Goal: Register for event/course

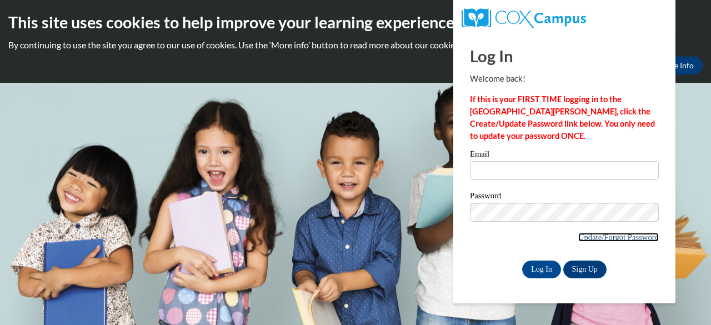
click at [589, 236] on link "Update/Forgot Password" at bounding box center [619, 237] width 81 height 9
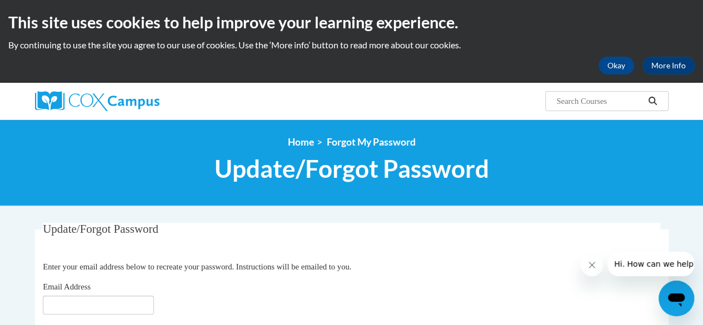
click at [426, 258] on fieldset "Update/Forgot Password Please enter your email address Enter your email address…" at bounding box center [352, 276] width 634 height 106
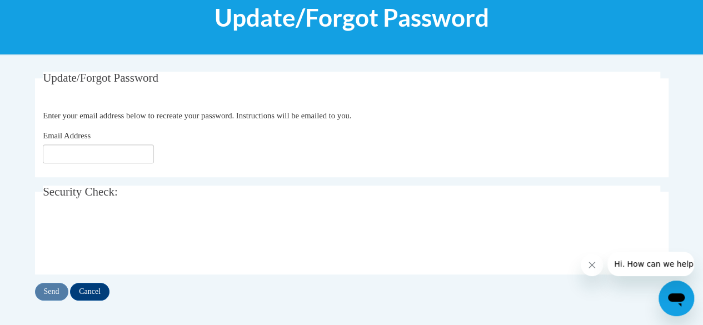
scroll to position [156, 0]
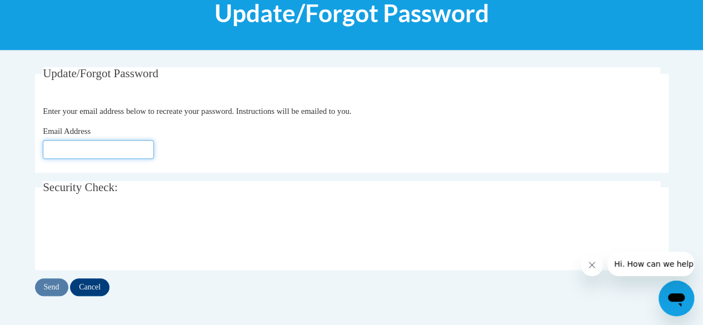
click at [141, 144] on input "Email Address" at bounding box center [98, 149] width 111 height 19
type input "e050534@muscogee,k12.ga.us"
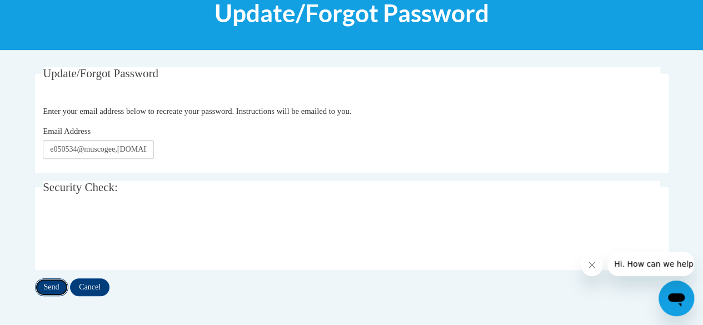
click at [50, 288] on input "Send" at bounding box center [51, 287] width 33 height 18
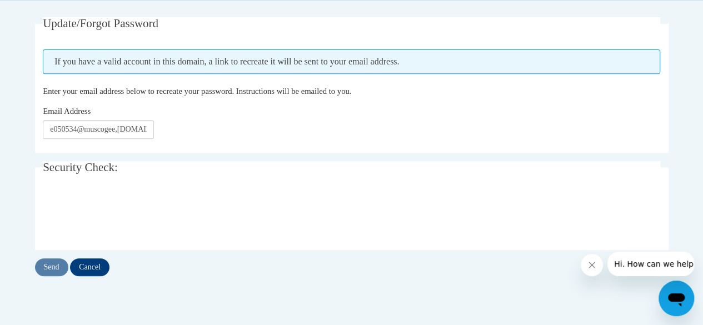
scroll to position [207, 0]
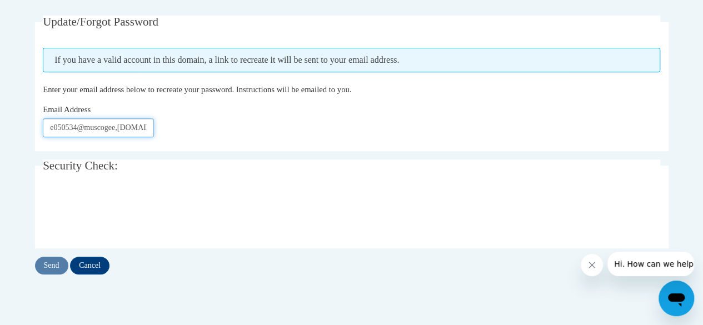
click at [122, 127] on input "e050534@muscogee,[DOMAIN_NAME]" at bounding box center [98, 127] width 111 height 19
type input "e050534@muscoge.k12.ga.us"
click at [51, 266] on input "Send" at bounding box center [51, 266] width 33 height 18
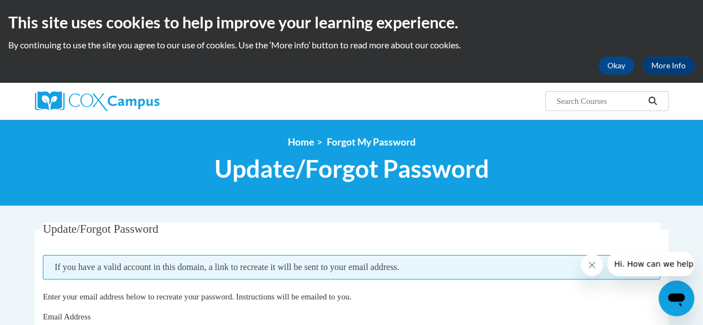
click at [472, 291] on p "Enter your email address below to recreate your password. Instructions will be …" at bounding box center [352, 297] width 618 height 12
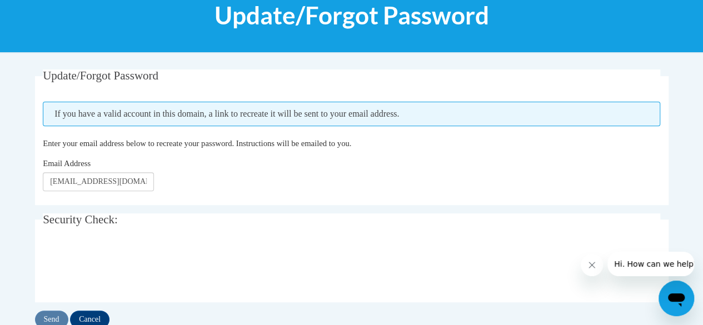
scroll to position [156, 0]
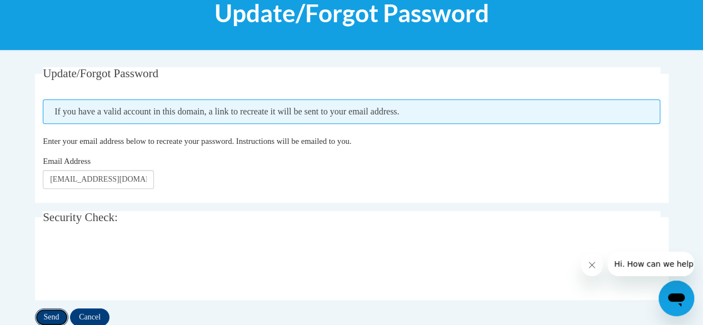
click at [51, 316] on input "Send" at bounding box center [51, 317] width 33 height 18
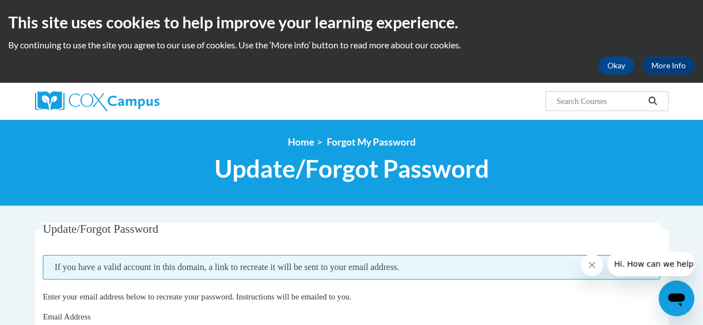
click at [233, 233] on legend "Update/Forgot Password" at bounding box center [352, 229] width 618 height 13
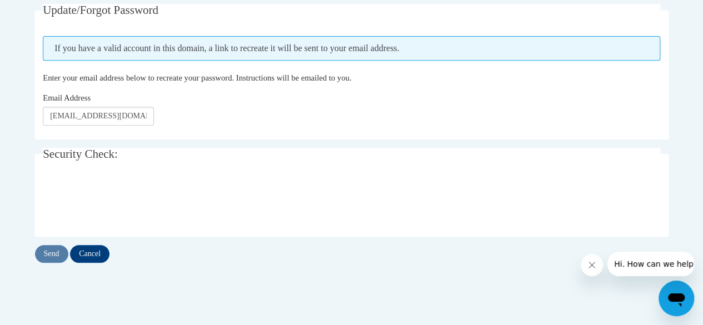
scroll to position [222, 0]
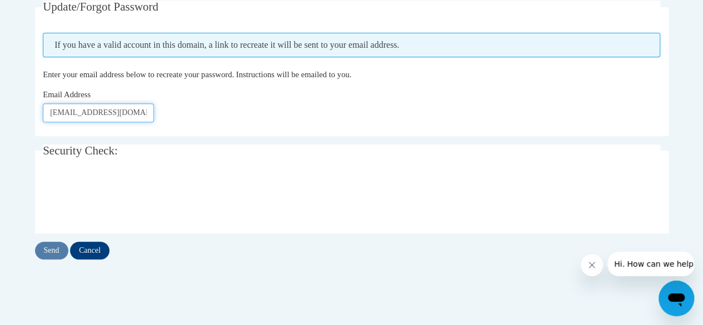
click at [133, 118] on input "[EMAIL_ADDRESS][DOMAIN_NAME]" at bounding box center [98, 112] width 111 height 19
click at [115, 113] on input "[EMAIL_ADDRESS][DOMAIN_NAME]" at bounding box center [98, 112] width 111 height 19
click at [78, 112] on input "[EMAIL_ADDRESS][DOMAIN_NAME]" at bounding box center [98, 112] width 111 height 19
type input "[EMAIL_ADDRESS][DOMAIN_NAME]"
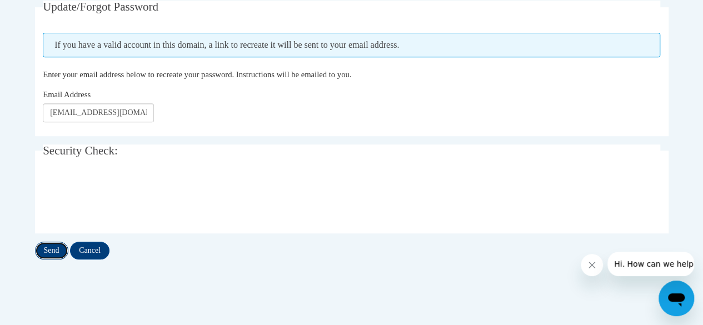
click at [56, 251] on input "Send" at bounding box center [51, 251] width 33 height 18
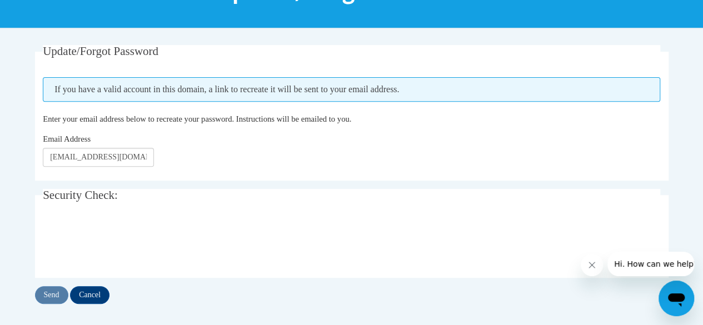
scroll to position [200, 0]
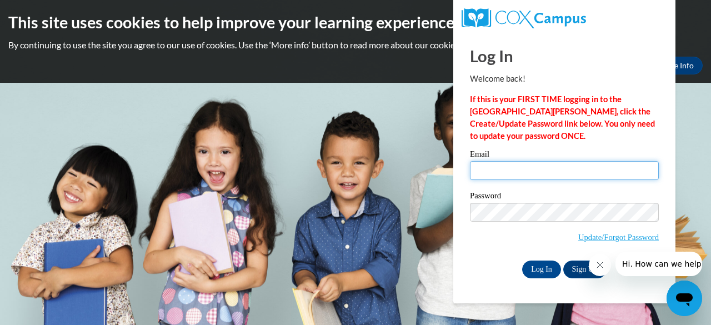
click at [526, 171] on input "Email" at bounding box center [564, 170] width 189 height 19
type input "prins.jaxon.a@muscoge.k12.ga.us"
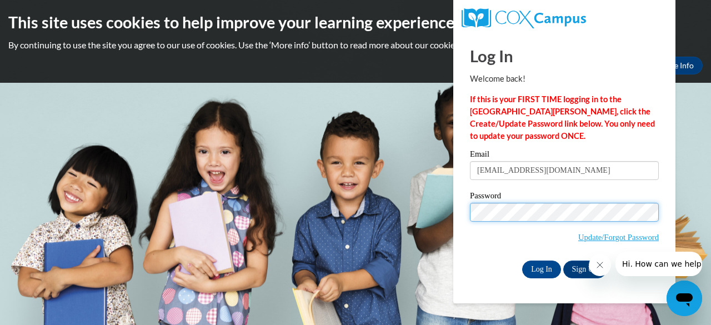
click at [522, 261] on input "Log In" at bounding box center [541, 270] width 39 height 18
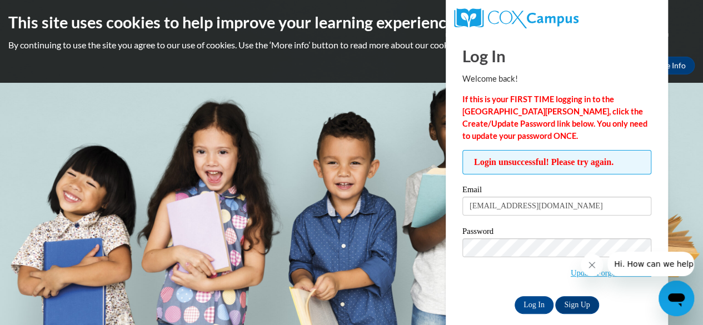
click at [589, 261] on icon "Close message from company" at bounding box center [592, 265] width 9 height 9
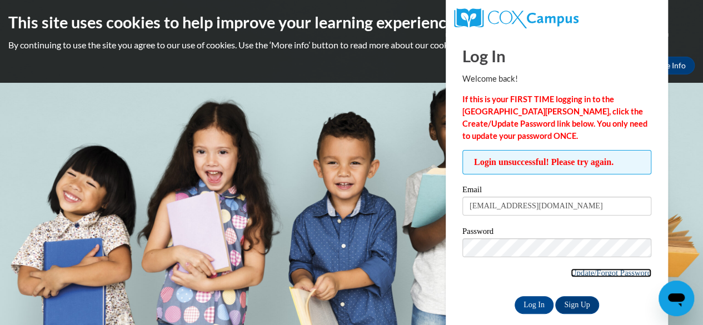
click at [608, 270] on link "Update/Forgot Password" at bounding box center [611, 272] width 81 height 9
click at [590, 308] on link "Sign Up" at bounding box center [576, 305] width 43 height 18
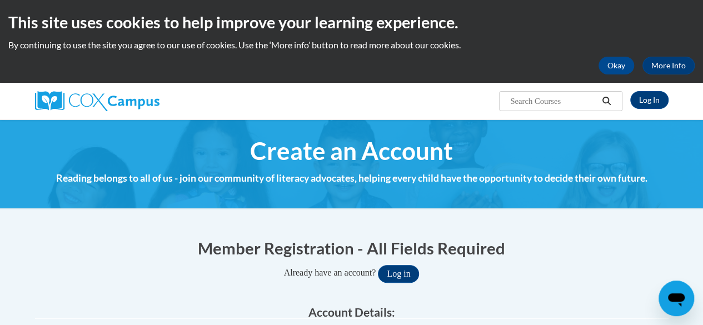
click at [538, 276] on div "Already have an account? Log in" at bounding box center [352, 274] width 634 height 18
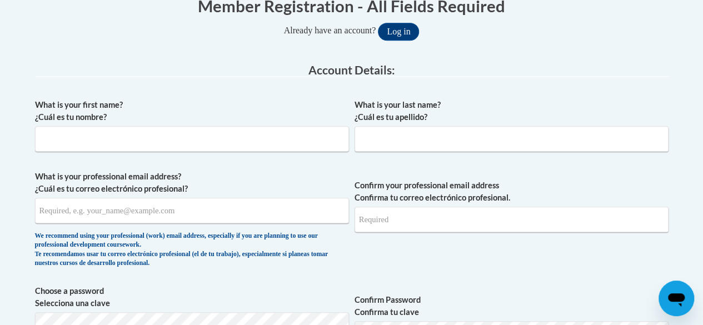
scroll to position [245, 0]
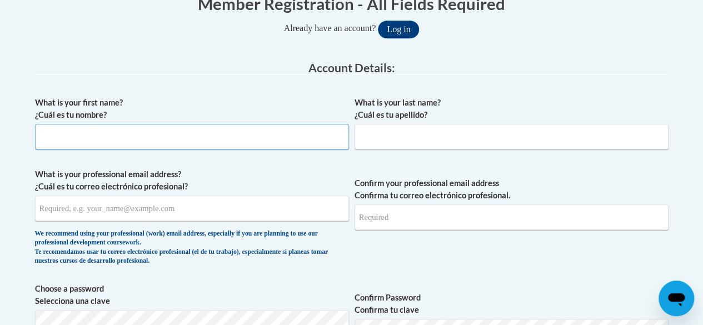
click at [207, 140] on input "What is your first name? ¿Cuál es tu nombre?" at bounding box center [192, 137] width 314 height 26
type input "Jaxon"
click at [418, 137] on input "What is your last name? ¿Cuál es tu apellido?" at bounding box center [512, 137] width 314 height 26
type input "Prins"
click at [189, 205] on input "What is your professional email address? ¿Cuál es tu correo electrónico profesi…" at bounding box center [192, 209] width 314 height 26
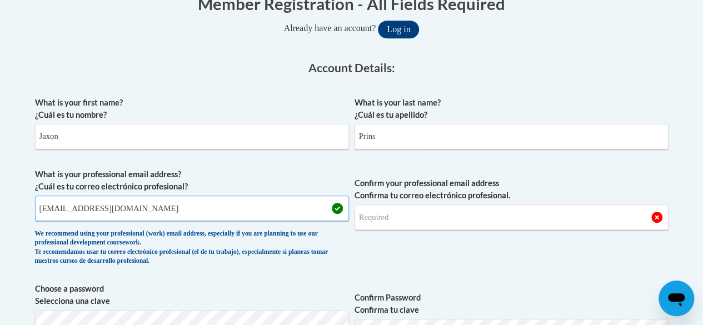
drag, startPoint x: 178, startPoint y: 205, endPoint x: 40, endPoint y: 201, distance: 137.9
click at [40, 201] on input "[EMAIL_ADDRESS][DOMAIN_NAME]" at bounding box center [192, 209] width 314 height 26
type input "[EMAIL_ADDRESS][DOMAIN_NAME]"
click at [417, 227] on input "Confirm your professional email address Confirma tu correo electrónico profesio…" at bounding box center [512, 218] width 314 height 26
click at [420, 220] on input "Confirm your professional email address Confirma tu correo electrónico profesio…" at bounding box center [512, 218] width 314 height 26
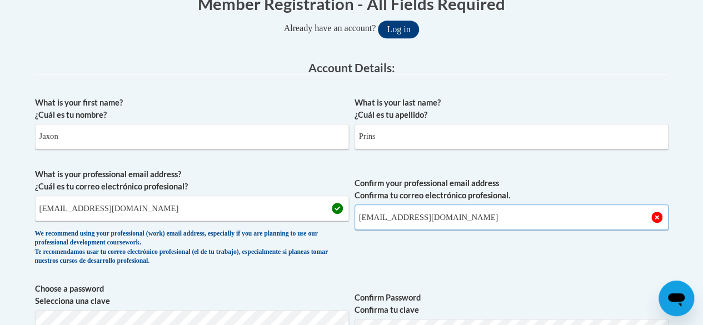
type input "[EMAIL_ADDRESS][DOMAIN_NAME]"
click at [445, 267] on span "Confirm your professional email address Confirma tu correo electrónico profesio…" at bounding box center [512, 219] width 314 height 103
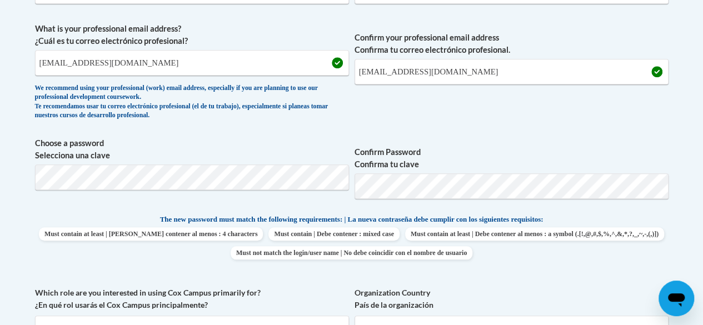
scroll to position [386, 0]
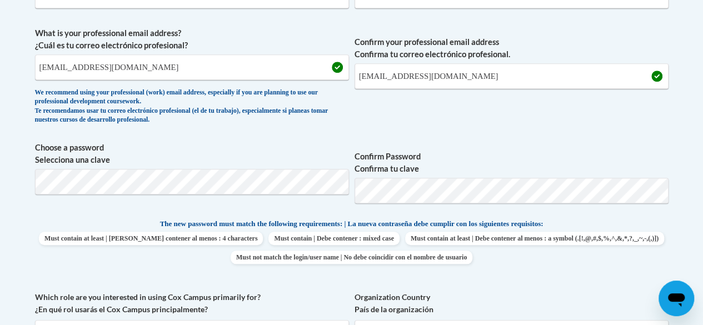
click at [610, 145] on span "Confirm Password Confirma tu clave" at bounding box center [512, 177] width 314 height 71
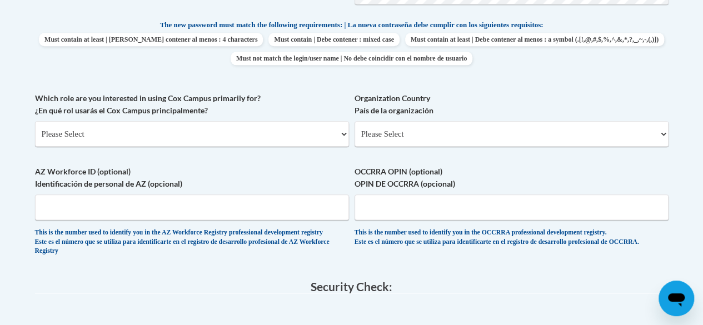
scroll to position [586, 0]
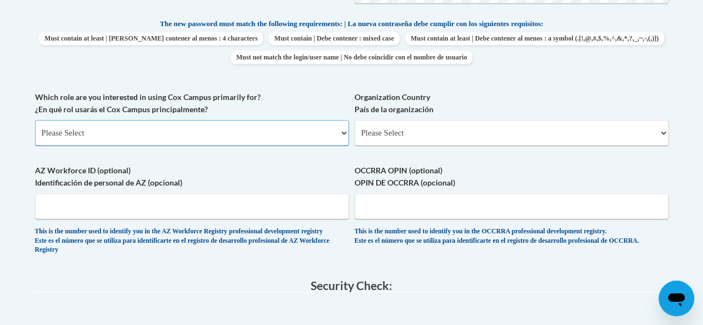
click at [336, 132] on select "Please Select College/University | Colegio/Universidad Community/Nonprofit Part…" at bounding box center [192, 133] width 314 height 26
select select "fbf2d438-af2f-41f8-98f1-81c410e29de3"
click at [35, 120] on select "Please Select College/University | Colegio/Universidad Community/Nonprofit Part…" at bounding box center [192, 133] width 314 height 26
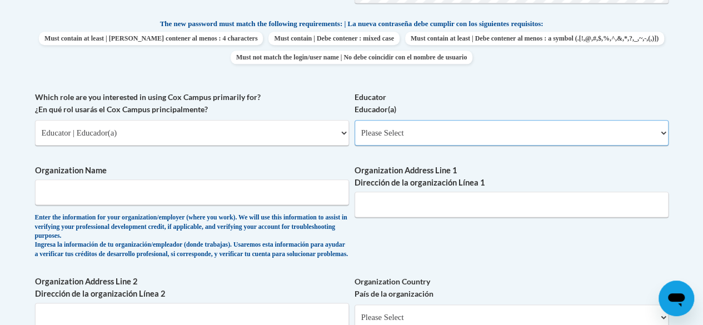
click at [406, 137] on select "Please Select Early Learning/Daycare Teacher/Family Home Care Provider | Maestr…" at bounding box center [512, 133] width 314 height 26
select select "8e40623d-54d0-45cd-9f92-5df65cd3f8cf"
click at [355, 120] on select "Please Select Early Learning/Daycare Teacher/Family Home Care Provider | Maestr…" at bounding box center [512, 133] width 314 height 26
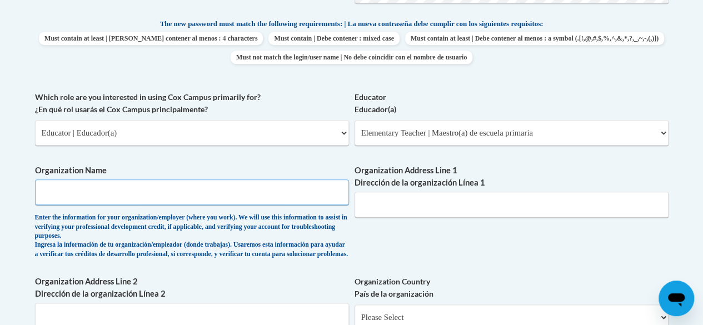
click at [327, 196] on input "Organization Name" at bounding box center [192, 193] width 314 height 26
type input "m"
type input "Muscogee county"
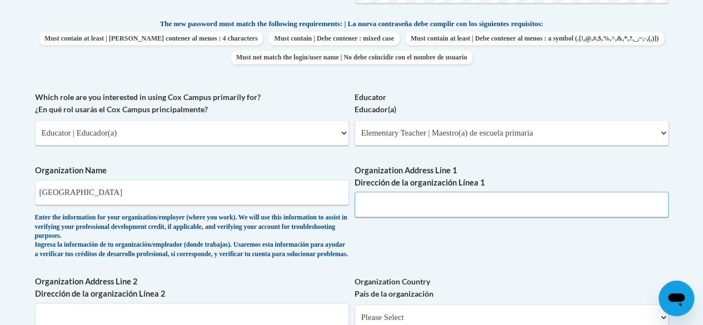
click at [380, 204] on input "Organization Address Line 1 Dirección de la organización Línea 1" at bounding box center [512, 205] width 314 height 26
click at [285, 278] on div "What is your first name? ¿Cuál es tu nombre? Jaxon What is your last name? ¿Cuá…" at bounding box center [352, 100] width 634 height 701
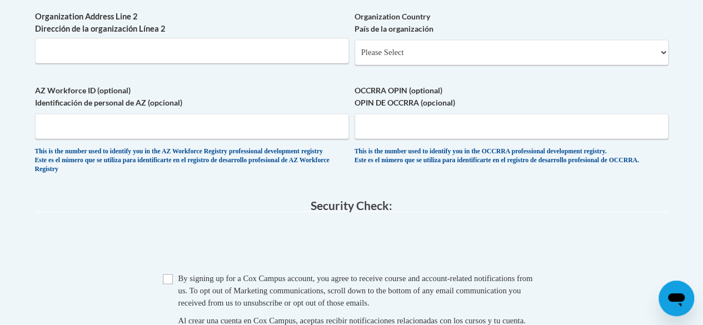
scroll to position [853, 0]
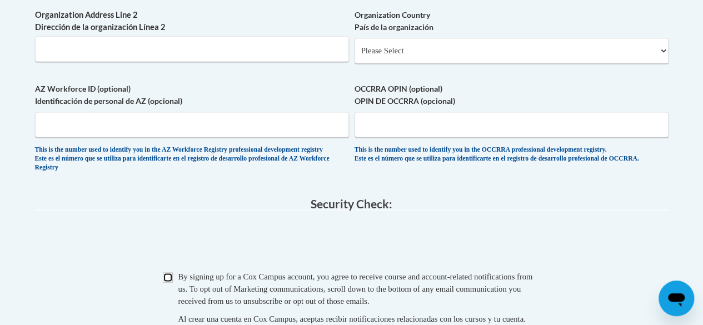
click at [168, 282] on input "Checkbox" at bounding box center [168, 277] width 10 height 10
checkbox input "true"
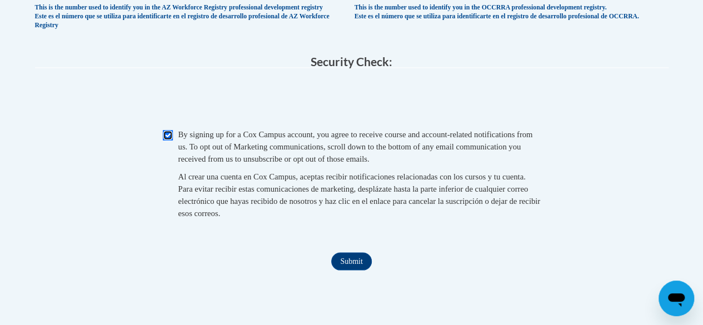
scroll to position [1008, 0]
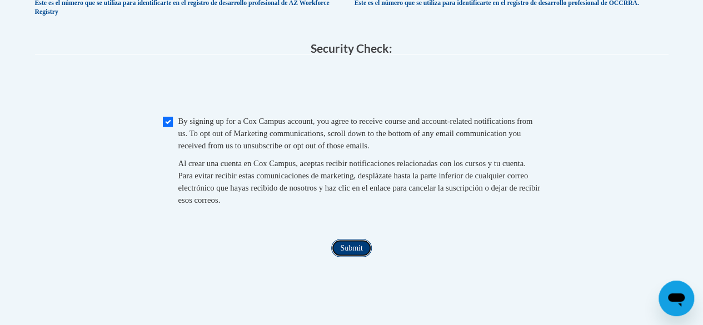
click at [344, 257] on input "Submit" at bounding box center [351, 248] width 40 height 18
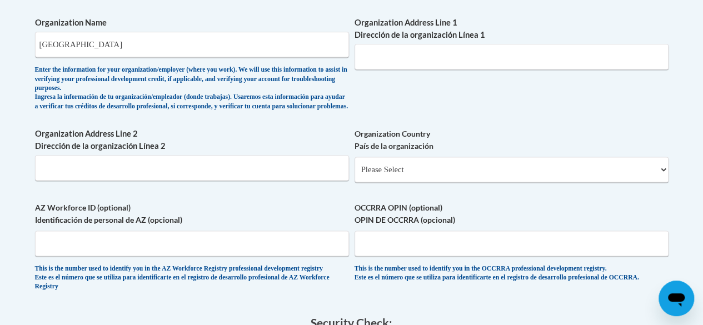
scroll to position [733, 0]
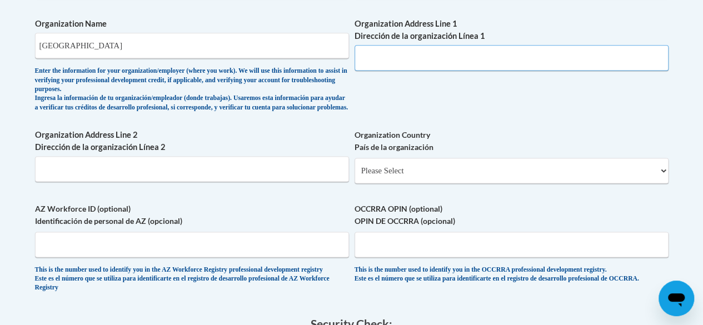
click at [507, 64] on input "Organization Address Line 1 Dirección de la organización Línea 1" at bounding box center [512, 58] width 314 height 26
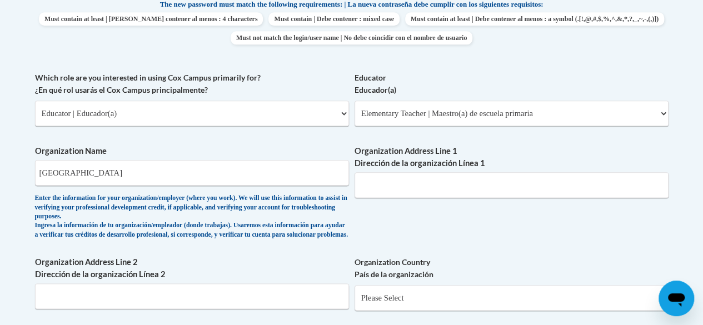
click at [593, 168] on label "Organization Address Line 1 Dirección de la organización Línea 1" at bounding box center [512, 157] width 314 height 24
click at [593, 172] on input "Organization Address Line 1 Dirección de la organización Línea 1" at bounding box center [512, 185] width 314 height 26
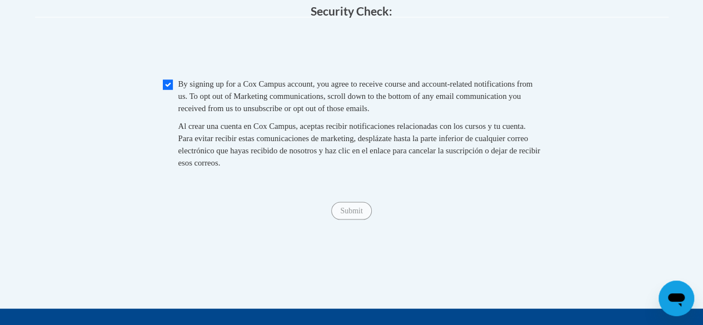
scroll to position [1042, 0]
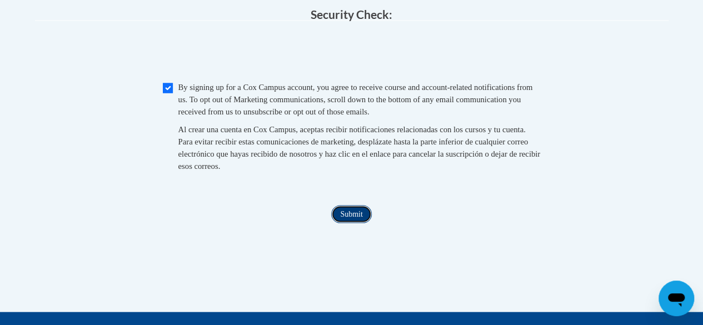
click at [355, 223] on input "Submit" at bounding box center [351, 214] width 40 height 18
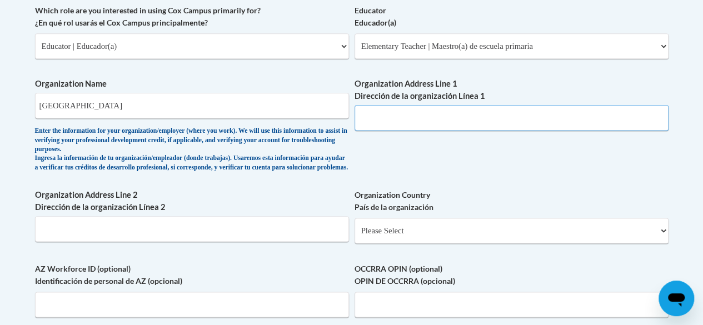
scroll to position [671, 0]
click at [416, 120] on input "Organization Address Line 1 Dirección de la organización Línea 1" at bounding box center [512, 119] width 314 height 26
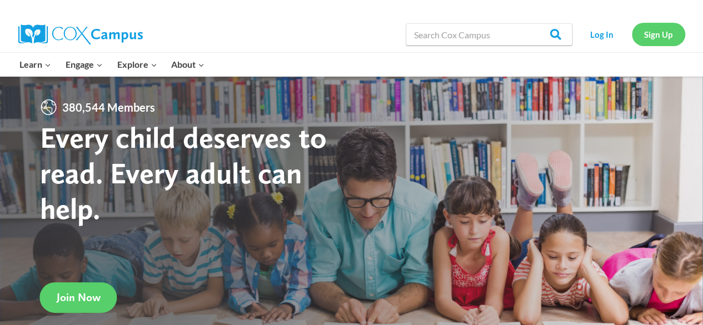
click at [661, 43] on link "Sign Up" at bounding box center [658, 34] width 53 height 23
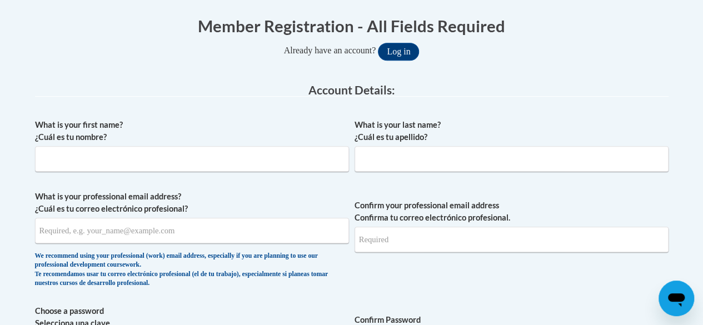
scroll to position [245, 0]
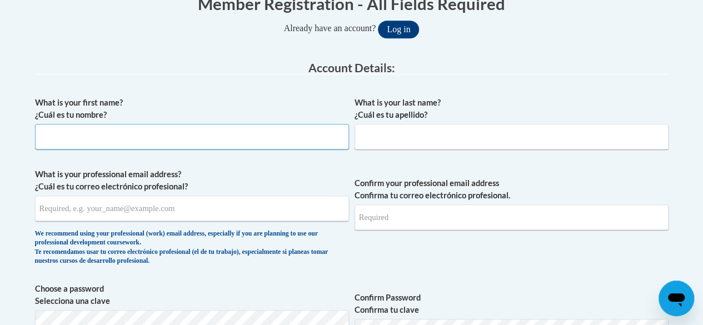
click at [318, 146] on input "What is your first name? ¿Cuál es tu nombre?" at bounding box center [192, 137] width 314 height 26
type input "Jaxon"
click at [362, 138] on input "What is your last name? ¿Cuál es tu apellido?" at bounding box center [512, 137] width 314 height 26
type input "Prins"
click at [190, 207] on input "What is your professional email address? ¿Cuál es tu correo electrónico profesi…" at bounding box center [192, 209] width 314 height 26
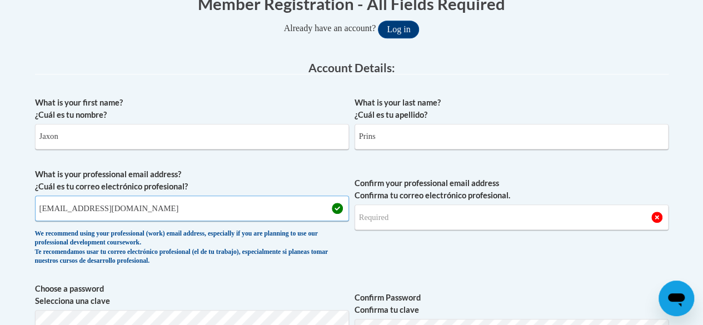
type input "prins.jaxon.a@muscogee.k12.ga.us"
click at [402, 220] on input "Confirm your professional email address Confirma tu correo electrónico profesio…" at bounding box center [512, 218] width 314 height 26
type input "prins.jaxon.a@muscogee.k12.ga.us"
click at [406, 238] on span "Confirm your professional email address Confirma tu correo electrónico profesio…" at bounding box center [512, 219] width 314 height 103
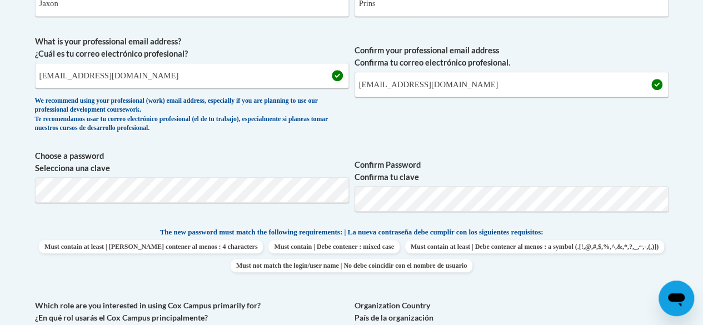
scroll to position [412, 0]
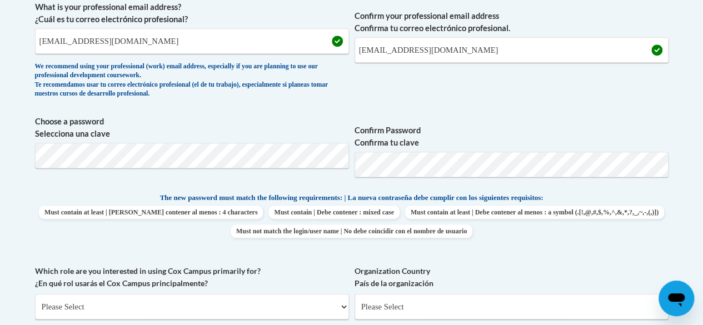
click at [319, 274] on label "Which role are you interested in using Cox Campus primarily for? ¿En qué rol us…" at bounding box center [192, 277] width 314 height 24
click at [319, 294] on select "Please Select College/University | Colegio/Universidad Community/Nonprofit Part…" at bounding box center [192, 307] width 314 height 26
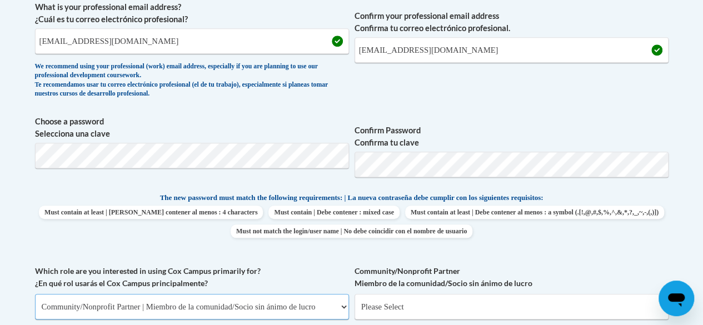
select select "fbf2d438-af2f-41f8-98f1-81c410e29de3"
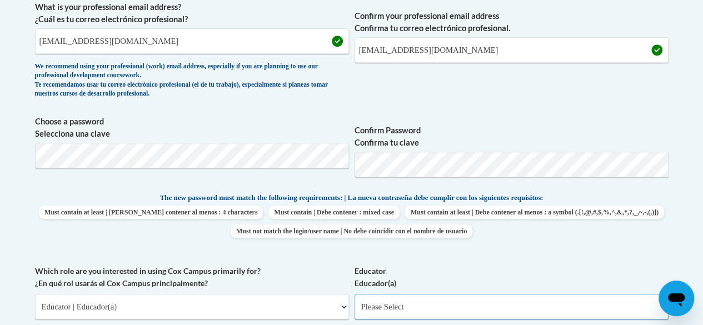
click at [412, 294] on select "Please Select Early Learning/Daycare Teacher/Family Home Care Provider | Maestr…" at bounding box center [512, 307] width 314 height 26
select select "8e40623d-54d0-45cd-9f92-5df65cd3f8cf"
click at [355, 294] on select "Please Select Early Learning/Daycare Teacher/Family Home Care Provider | Maestr…" at bounding box center [512, 307] width 314 height 26
click at [313, 271] on label "Which role are you interested in using Cox Campus primarily for? ¿En qué rol us…" at bounding box center [192, 277] width 314 height 24
click at [313, 294] on select "Please Select College/University | Colegio/Universidad Community/Nonprofit Part…" at bounding box center [192, 307] width 314 height 26
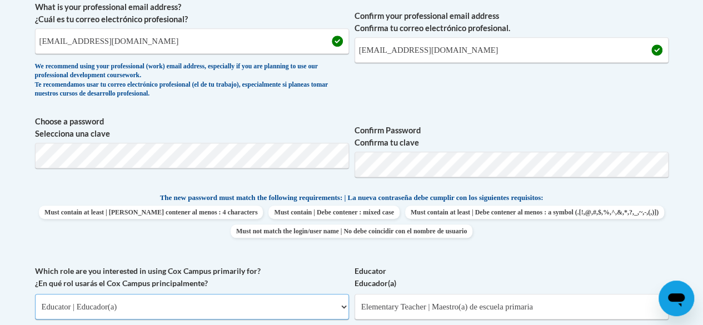
select select "dc7172d6-9229-4d8e-ba4e-8a66fb6d7019"
select select
select select "fbf2d438-af2f-41f8-98f1-81c410e29de3"
click at [313, 271] on label "Which role are you interested in using Cox Campus primarily for? ¿En qué rol us…" at bounding box center [192, 277] width 314 height 24
click at [313, 294] on select "Please Select College/University | Colegio/Universidad Community/Nonprofit Part…" at bounding box center [192, 307] width 314 height 26
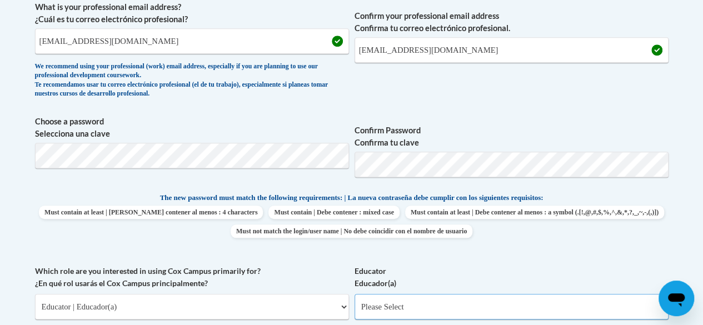
click at [455, 295] on select "Please Select Early Learning/Daycare Teacher/Family Home Care Provider | Maestr…" at bounding box center [512, 307] width 314 height 26
select select "8e40623d-54d0-45cd-9f92-5df65cd3f8cf"
click at [355, 294] on select "Please Select Early Learning/Daycare Teacher/Family Home Care Provider | Maestr…" at bounding box center [512, 307] width 314 height 26
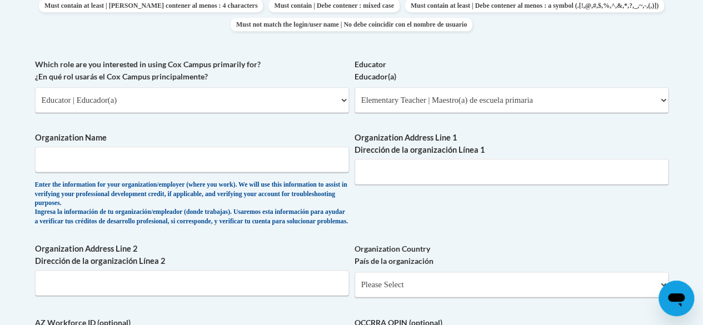
scroll to position [643, 0]
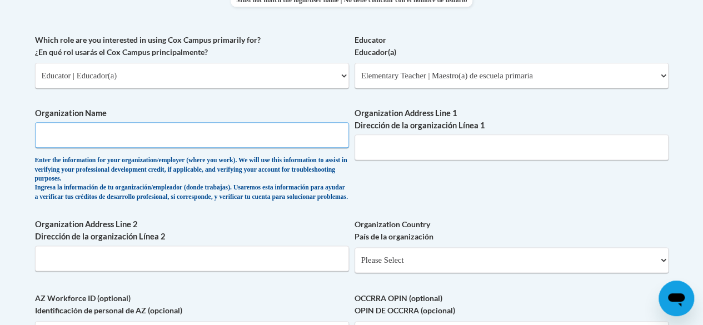
click at [122, 131] on input "Organization Name" at bounding box center [192, 135] width 314 height 26
type input "Eagle Ridge Academy"
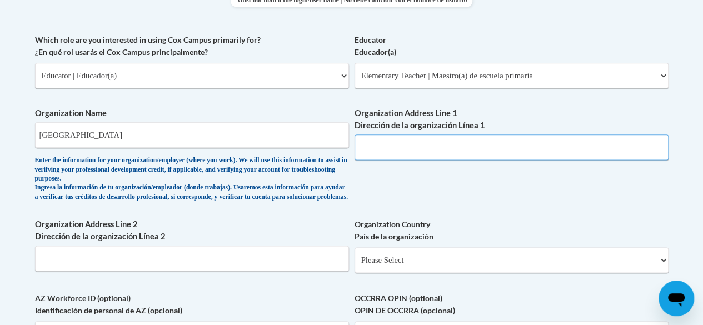
click at [380, 145] on input "Organization Address Line 1 Dirección de la organización Línea 1" at bounding box center [512, 148] width 314 height 26
type input "7576 Raider way Columbus, Georgia 31909"
click at [339, 224] on div "What is your first name? ¿Cuál es tu nombre? Jaxon What is your last name? ¿Cuá…" at bounding box center [352, 43] width 634 height 701
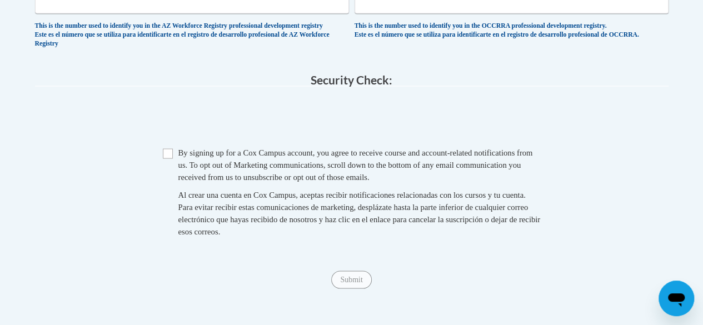
scroll to position [999, 0]
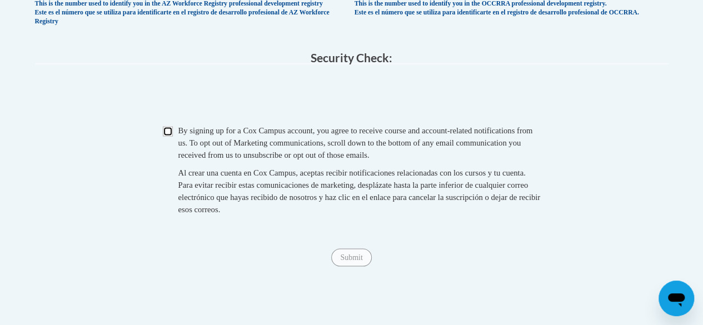
click at [165, 136] on input "Checkbox" at bounding box center [168, 131] width 10 height 10
checkbox input "true"
click at [352, 266] on input "Submit" at bounding box center [351, 257] width 40 height 18
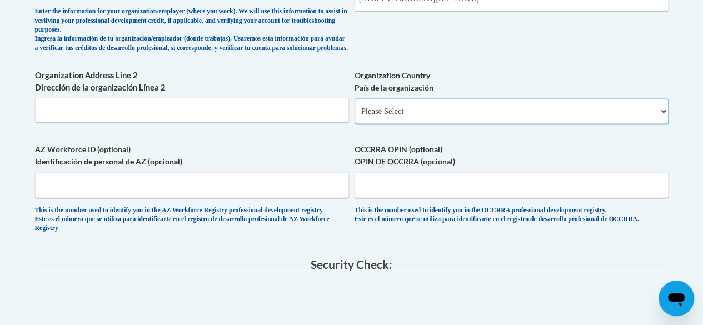
scroll to position [792, 0]
click at [558, 122] on select "Please Select United States | Estados Unidos Outside of the United States | Fue…" at bounding box center [512, 112] width 314 height 26
select select "ad49bcad-a171-4b2e-b99c-48b446064914"
click at [355, 108] on select "Please Select United States | Estados Unidos Outside of the United States | Fue…" at bounding box center [512, 112] width 314 height 26
select select
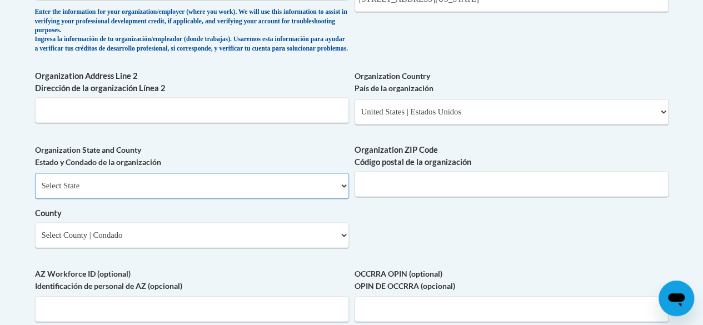
click at [278, 198] on select "Select State Alabama Alaska Arizona Arkansas California Colorado Connecticut De…" at bounding box center [192, 186] width 314 height 26
select select "Georgia"
click at [35, 181] on select "Select State Alabama Alaska Arizona Arkansas California Colorado Connecticut De…" at bounding box center [192, 186] width 314 height 26
click at [407, 194] on input "Organization ZIP Code Código postal de la organización" at bounding box center [512, 184] width 314 height 26
type input "31909"
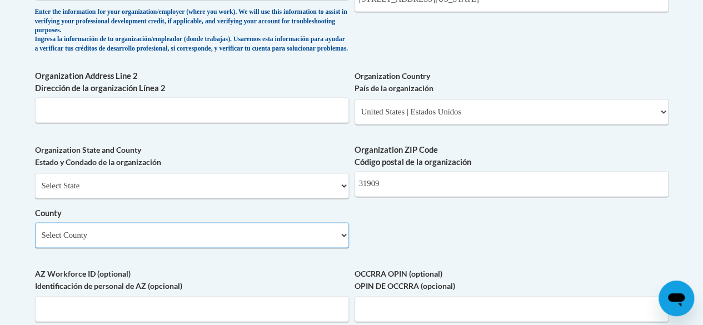
click at [326, 246] on select "Select County Appling Atkinson Bacon Baker Baldwin Banks Barrow Bartow Ben Hill…" at bounding box center [192, 235] width 314 height 26
select select "Muscogee"
click at [35, 231] on select "Select County Appling Atkinson Bacon Baker Baldwin Banks Barrow Bartow Ben Hill…" at bounding box center [192, 235] width 314 height 26
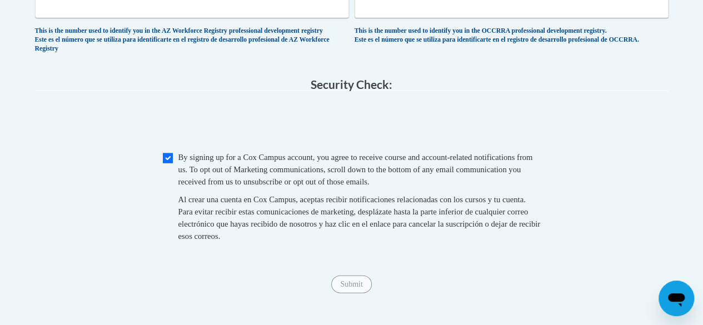
scroll to position [1094, 0]
click at [166, 164] on input "Checkbox" at bounding box center [168, 159] width 10 height 10
click at [165, 164] on input "Checkbox" at bounding box center [168, 159] width 10 height 10
checkbox input "true"
click at [349, 294] on input "Submit" at bounding box center [351, 285] width 40 height 18
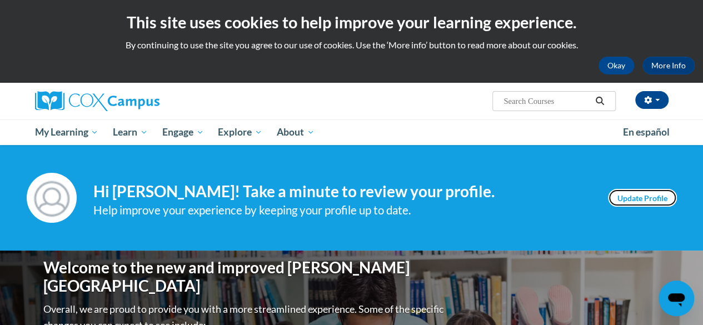
click at [624, 193] on link "Update Profile" at bounding box center [642, 198] width 69 height 18
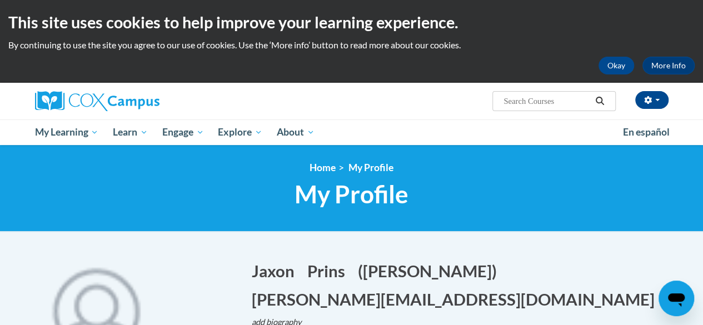
click at [528, 260] on h1 "Jaxon Edit Screen Name Jaxon Save Prins Edit Screen Name Prins Save (Jaxon Prin…" at bounding box center [460, 285] width 417 height 51
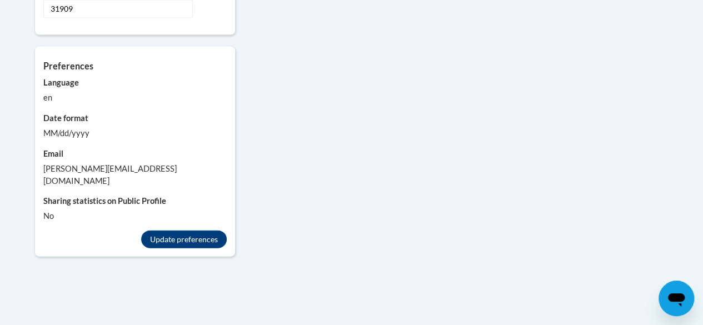
scroll to position [1067, 0]
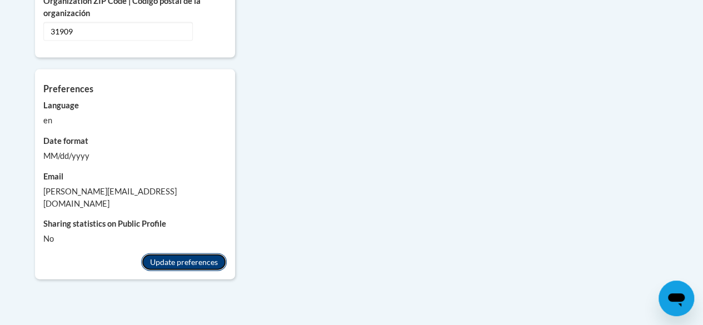
click at [167, 253] on button "Update preferences" at bounding box center [184, 262] width 86 height 18
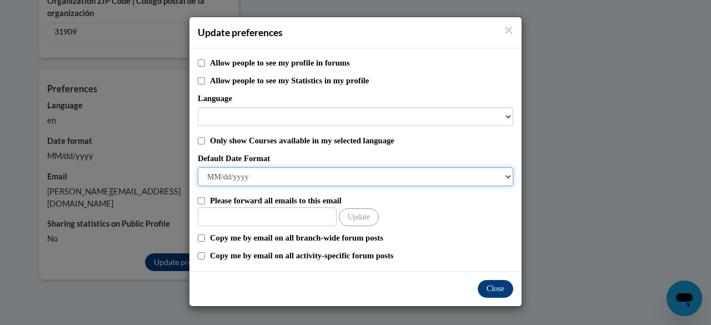
click at [247, 182] on select "M/d/yyyy M/d/yy MM/dd/yy MM/dd/yyyy yy/MM/dd yyyy-MM-dd dd-MMM-yyyy dd/MM/yyyy …" at bounding box center [356, 176] width 316 height 19
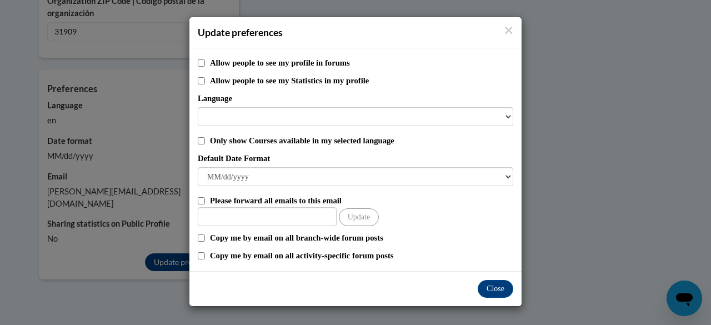
click at [141, 242] on div "Update preferences Allow people to see my profile in forums Allow people to see…" at bounding box center [355, 162] width 711 height 325
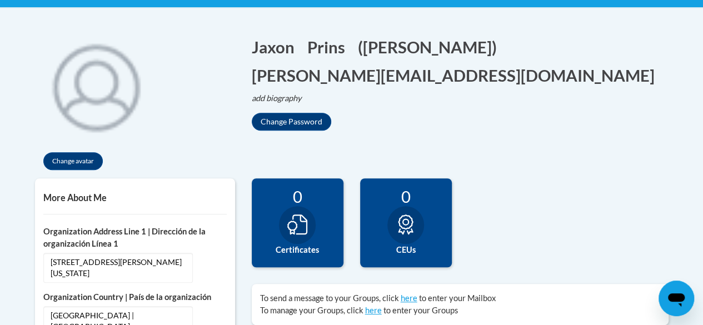
scroll to position [222, 0]
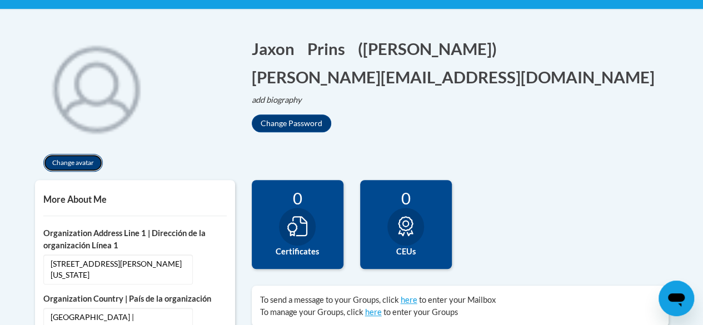
click at [72, 162] on button "Change avatar" at bounding box center [72, 163] width 59 height 18
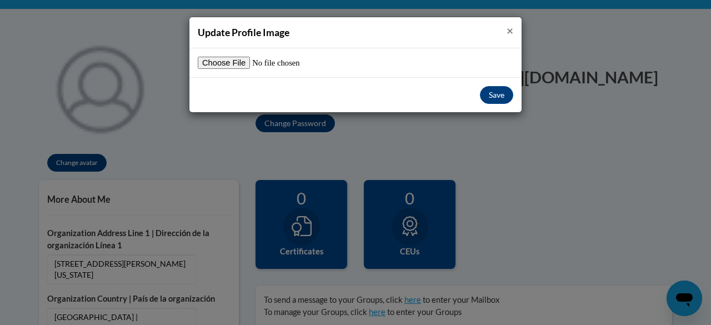
click at [511, 28] on span "×" at bounding box center [510, 30] width 7 height 14
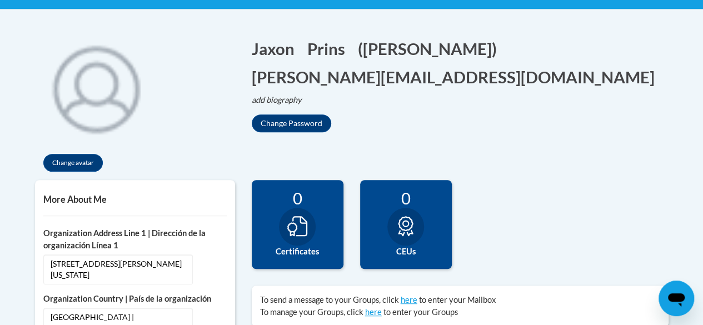
click at [335, 30] on div "Jaxon Edit Screen Name Jaxon Save Prins Edit Screen Name Prins Save (Jaxon Prin…" at bounding box center [460, 79] width 434 height 106
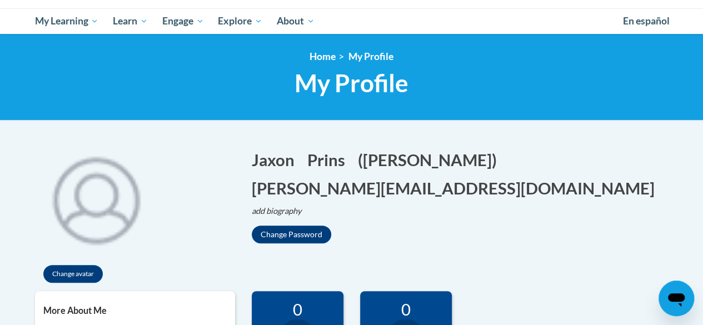
scroll to position [89, 0]
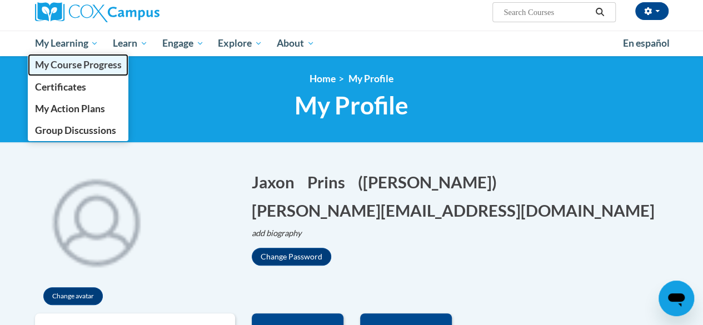
click at [81, 66] on span "My Course Progress" at bounding box center [77, 65] width 87 height 12
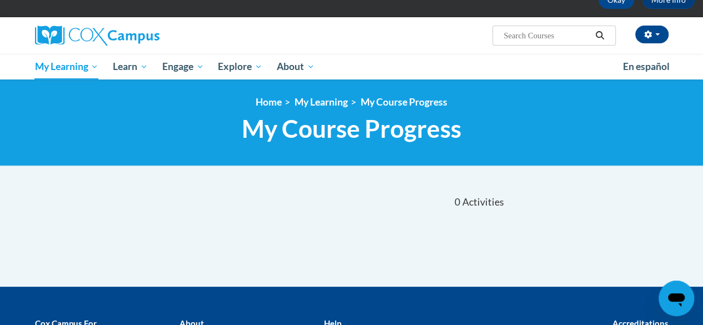
scroll to position [44, 0]
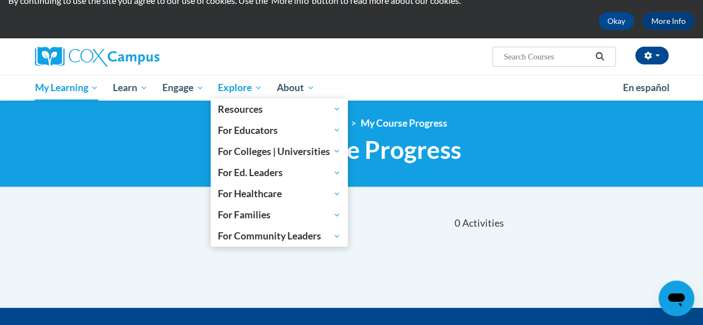
click at [233, 84] on span "Explore" at bounding box center [240, 87] width 44 height 13
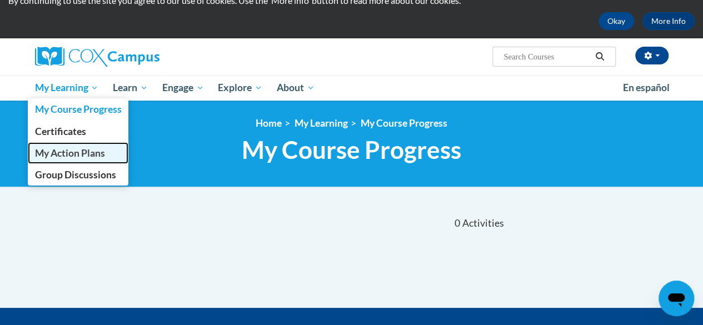
click at [71, 160] on link "My Action Plans" at bounding box center [78, 153] width 101 height 22
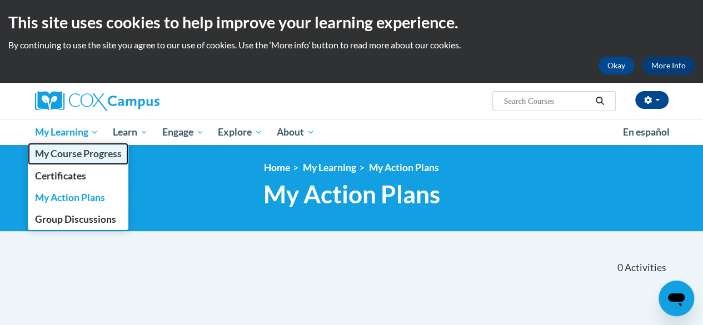
click at [76, 156] on span "My Course Progress" at bounding box center [77, 154] width 87 height 12
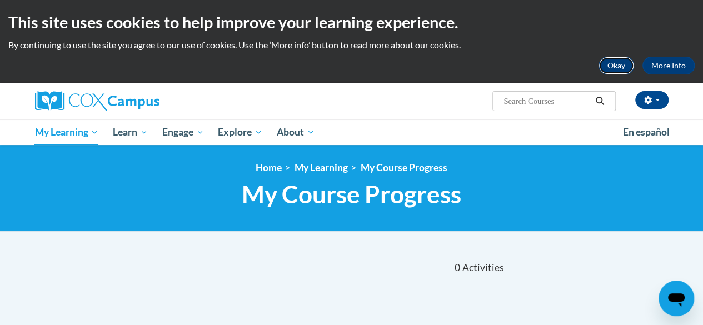
click at [615, 67] on button "Okay" at bounding box center [617, 66] width 36 height 18
